Goal: Information Seeking & Learning: Find specific fact

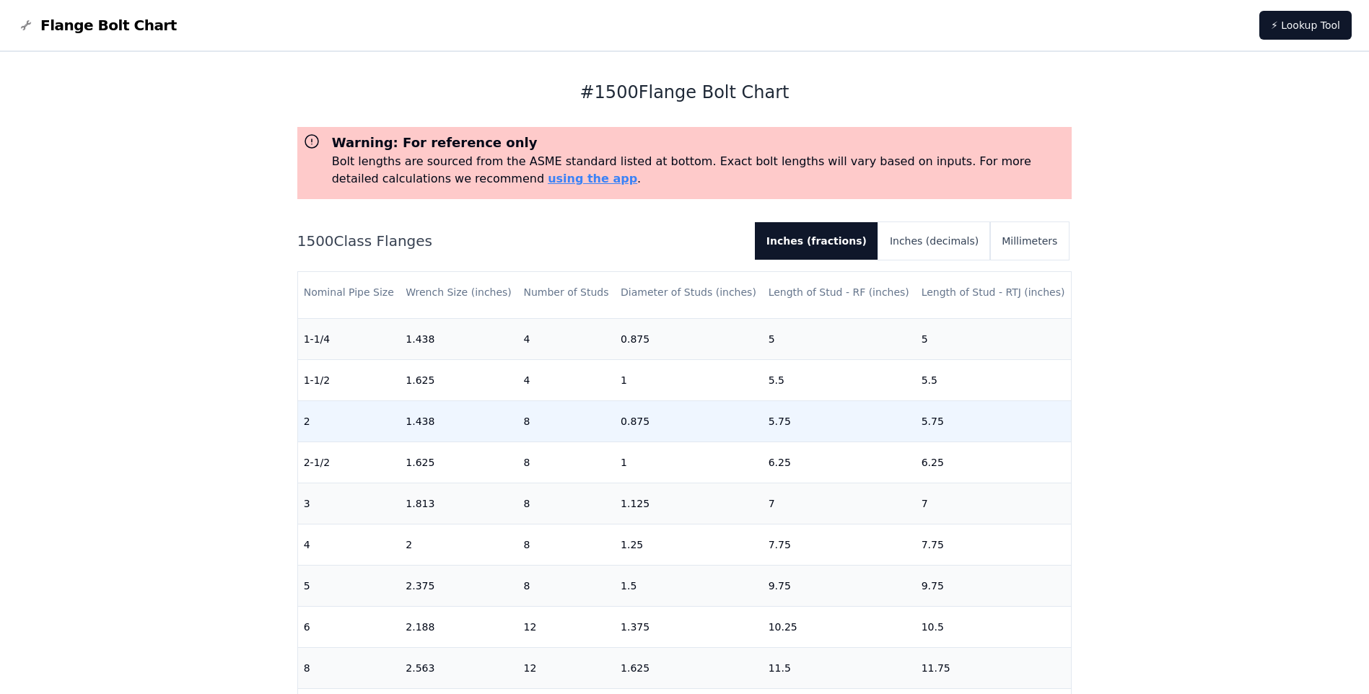
scroll to position [349, 0]
